Goal: Transaction & Acquisition: Purchase product/service

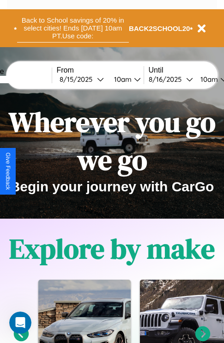
click at [73, 28] on button "Back to School savings of 20% in select cities! Ends [DATE] 10am PT. Use code:" at bounding box center [73, 28] width 112 height 29
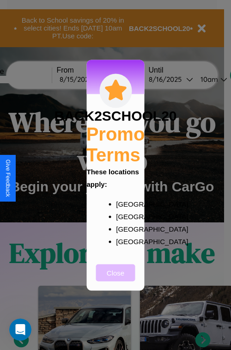
click at [116, 279] on button "Close" at bounding box center [115, 272] width 39 height 17
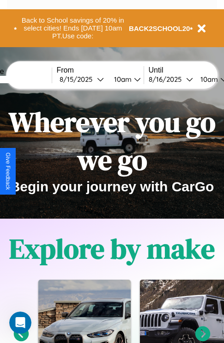
click at [31, 79] on input "text" at bounding box center [16, 79] width 69 height 7
type input "******"
click at [92, 79] on div "8 / 15 / 2025" at bounding box center [78, 79] width 37 height 9
select select "*"
select select "****"
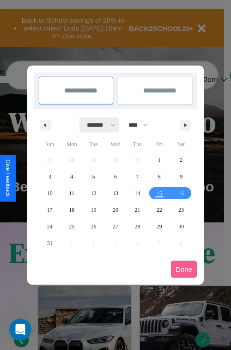
click at [97, 125] on select "******* ******** ***** ***** *** **** **** ****** ********* ******* ******** **…" at bounding box center [99, 124] width 39 height 15
select select "*"
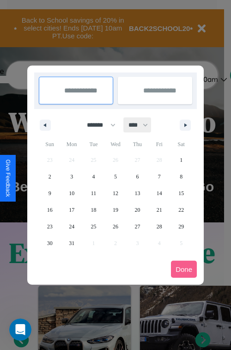
click at [142, 125] on select "**** **** **** **** **** **** **** **** **** **** **** **** **** **** **** ****…" at bounding box center [138, 124] width 28 height 15
select select "****"
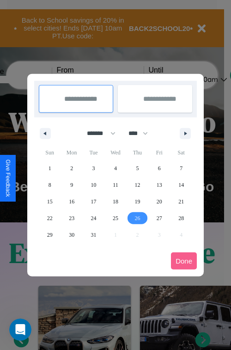
click at [137, 218] on span "26" at bounding box center [137, 218] width 6 height 17
type input "**********"
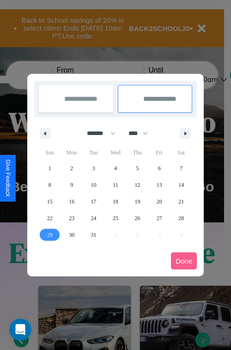
click at [49, 234] on span "29" at bounding box center [50, 234] width 6 height 17
type input "**********"
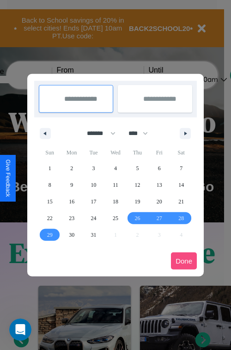
click at [184, 261] on button "Done" at bounding box center [184, 260] width 26 height 17
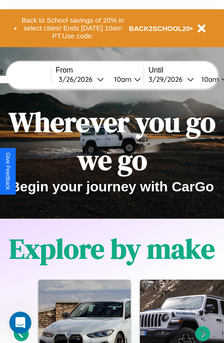
scroll to position [0, 35]
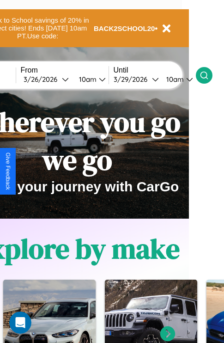
click at [209, 75] on icon at bounding box center [204, 75] width 9 height 9
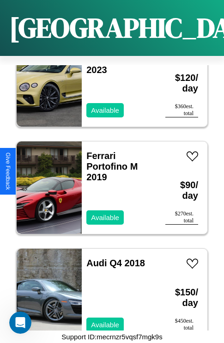
scroll to position [5609, 0]
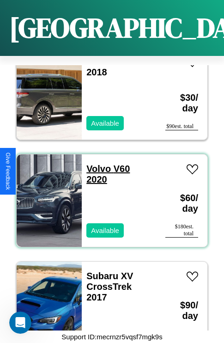
click at [96, 164] on link "Volvo V60 2020" at bounding box center [107, 174] width 43 height 21
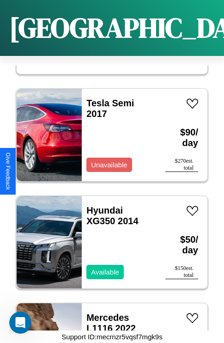
scroll to position [4001, 0]
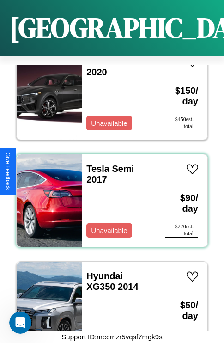
click at [109, 195] on div "Tesla Semi 2017 Unavailable" at bounding box center [119, 200] width 74 height 92
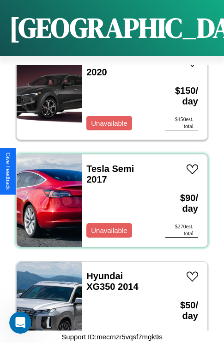
click at [109, 195] on div "Tesla Semi 2017 Unavailable" at bounding box center [119, 200] width 74 height 92
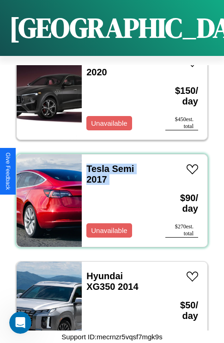
click at [109, 195] on div "Tesla Semi 2017 Unavailable" at bounding box center [119, 200] width 74 height 92
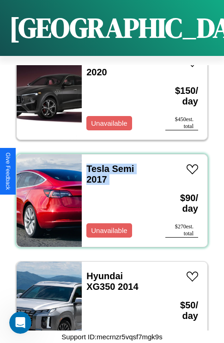
click at [109, 195] on div "Tesla Semi 2017 Unavailable" at bounding box center [119, 200] width 74 height 92
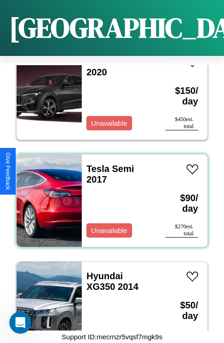
click at [109, 195] on div "Tesla Semi 2017 Unavailable" at bounding box center [119, 200] width 74 height 92
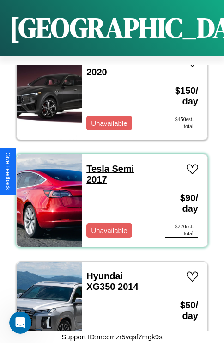
click at [95, 164] on link "Tesla Semi 2017" at bounding box center [110, 174] width 48 height 21
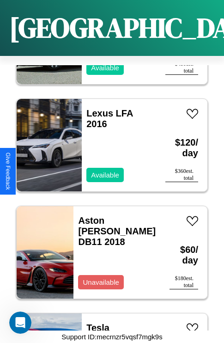
scroll to position [892, 0]
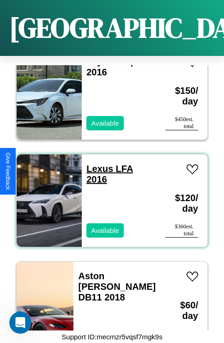
click at [97, 164] on link "Lexus LFA 2016" at bounding box center [109, 174] width 46 height 21
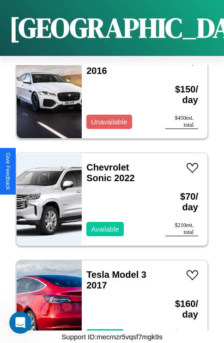
scroll to position [142, 0]
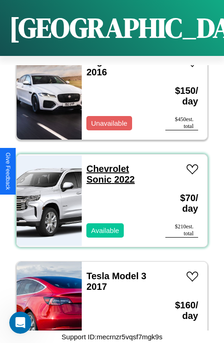
click at [105, 164] on link "Chevrolet Sonic 2022" at bounding box center [110, 174] width 49 height 21
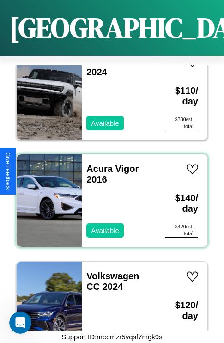
click at [109, 195] on div "Acura Vigor 2016 Available" at bounding box center [119, 200] width 74 height 92
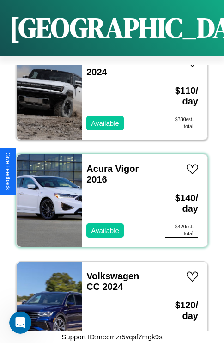
click at [109, 195] on div "Acura Vigor 2016 Available" at bounding box center [119, 200] width 74 height 92
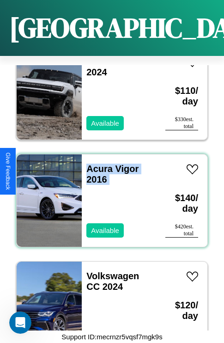
click at [109, 195] on div "Acura Vigor 2016 Available" at bounding box center [119, 200] width 74 height 92
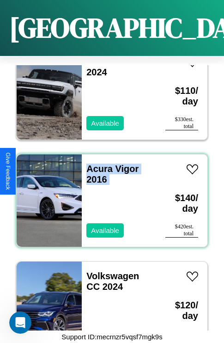
click at [109, 195] on div "Acura Vigor 2016 Available" at bounding box center [119, 200] width 74 height 92
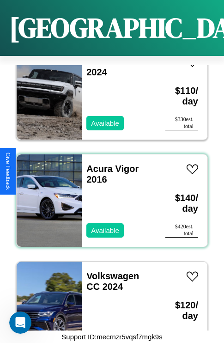
click at [109, 195] on div "Acura Vigor 2016 Available" at bounding box center [119, 200] width 74 height 92
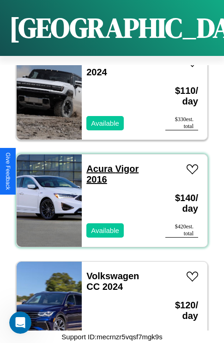
click at [97, 164] on link "Acura Vigor 2016" at bounding box center [112, 174] width 52 height 21
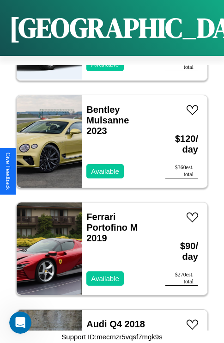
scroll to position [4644, 0]
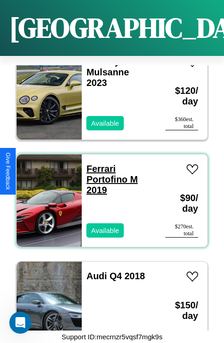
click at [98, 164] on link "Ferrari Portofino M 2019" at bounding box center [111, 179] width 51 height 31
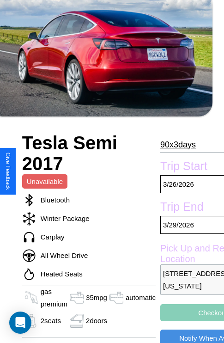
scroll to position [201, 49]
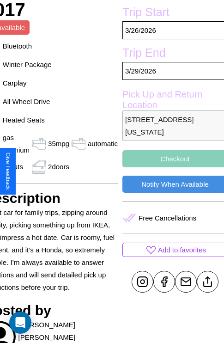
click at [171, 167] on button "Checkout" at bounding box center [174, 158] width 105 height 17
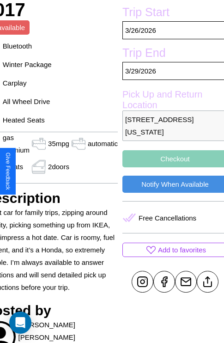
click at [171, 167] on button "Checkout" at bounding box center [174, 158] width 105 height 17
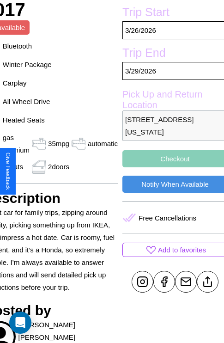
click at [171, 167] on button "Checkout" at bounding box center [174, 158] width 105 height 17
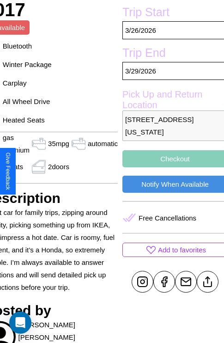
click at [171, 167] on button "Checkout" at bounding box center [174, 158] width 105 height 17
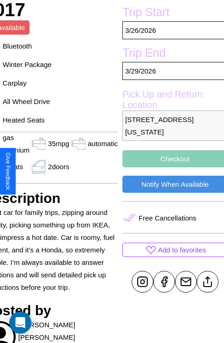
click at [171, 167] on button "Checkout" at bounding box center [174, 158] width 105 height 17
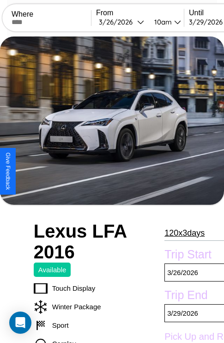
scroll to position [243, 42]
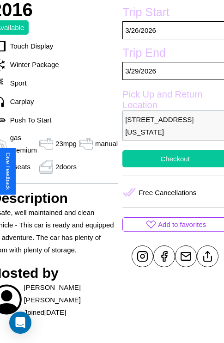
click at [171, 167] on button "Checkout" at bounding box center [174, 158] width 105 height 17
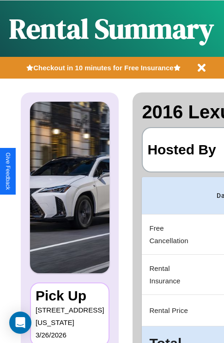
scroll to position [0, 189]
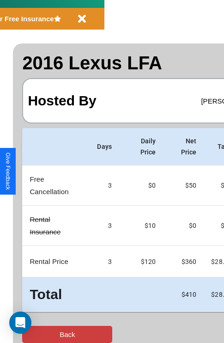
click at [45, 334] on button "Back" at bounding box center [67, 334] width 90 height 17
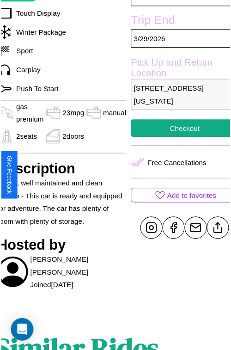
scroll to position [309, 42]
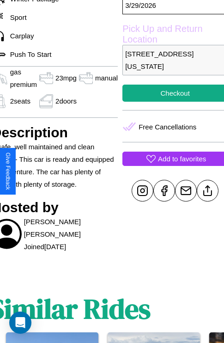
click at [171, 165] on p "Add to favorites" at bounding box center [182, 158] width 48 height 12
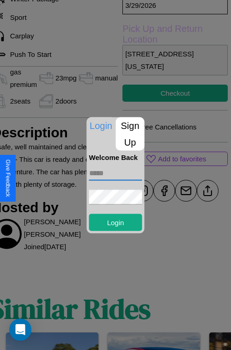
click at [116, 173] on input "text" at bounding box center [115, 172] width 53 height 15
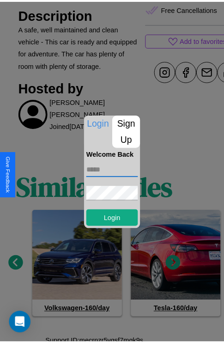
scroll to position [431, 14]
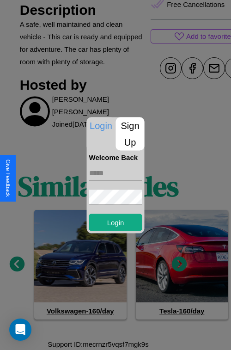
click at [17, 264] on div at bounding box center [115, 175] width 231 height 350
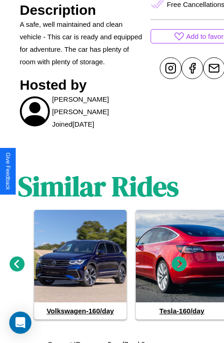
click at [17, 264] on icon at bounding box center [17, 263] width 15 height 15
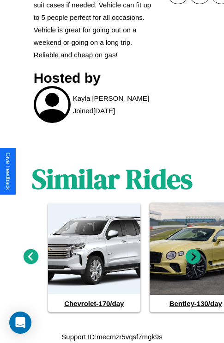
scroll to position [476, 0]
click at [193, 257] on icon at bounding box center [193, 256] width 15 height 15
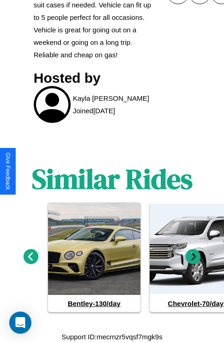
click at [193, 257] on icon at bounding box center [193, 256] width 15 height 15
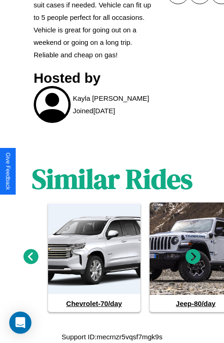
click at [30, 257] on icon at bounding box center [31, 256] width 15 height 15
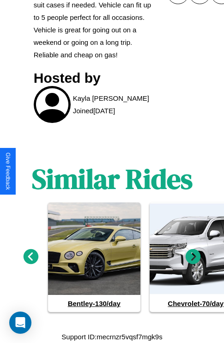
click at [30, 257] on icon at bounding box center [31, 256] width 15 height 15
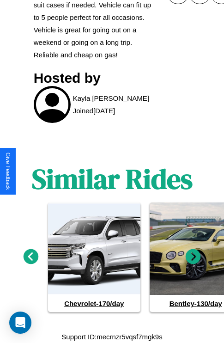
click at [193, 257] on icon at bounding box center [193, 256] width 15 height 15
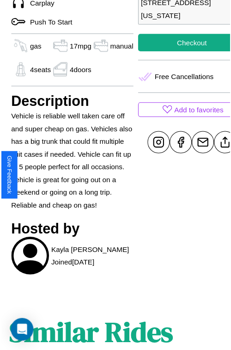
scroll to position [266, 31]
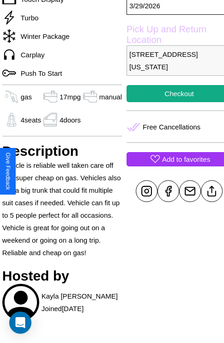
click at [171, 165] on p "Add to favorites" at bounding box center [186, 159] width 48 height 12
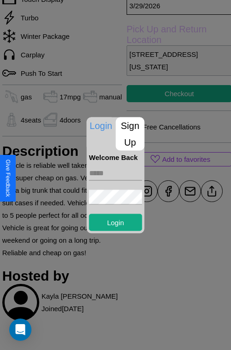
click at [116, 173] on input "text" at bounding box center [115, 172] width 53 height 15
type input "**********"
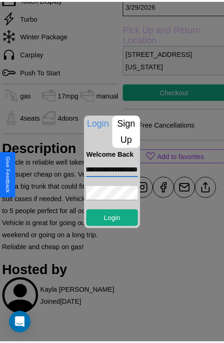
scroll to position [0, 0]
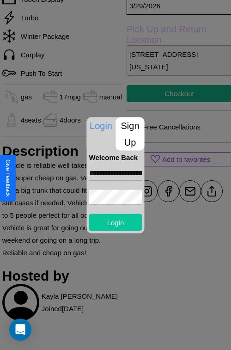
click at [116, 222] on button "Login" at bounding box center [115, 221] width 53 height 17
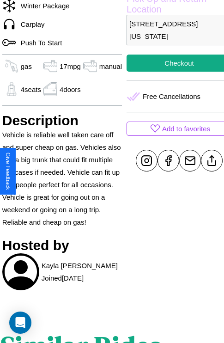
scroll to position [298, 31]
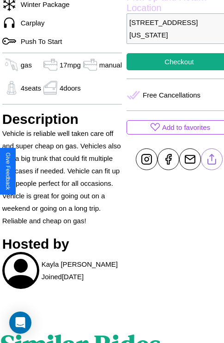
click at [212, 161] on line at bounding box center [212, 157] width 0 height 6
